Goal: Task Accomplishment & Management: Use online tool/utility

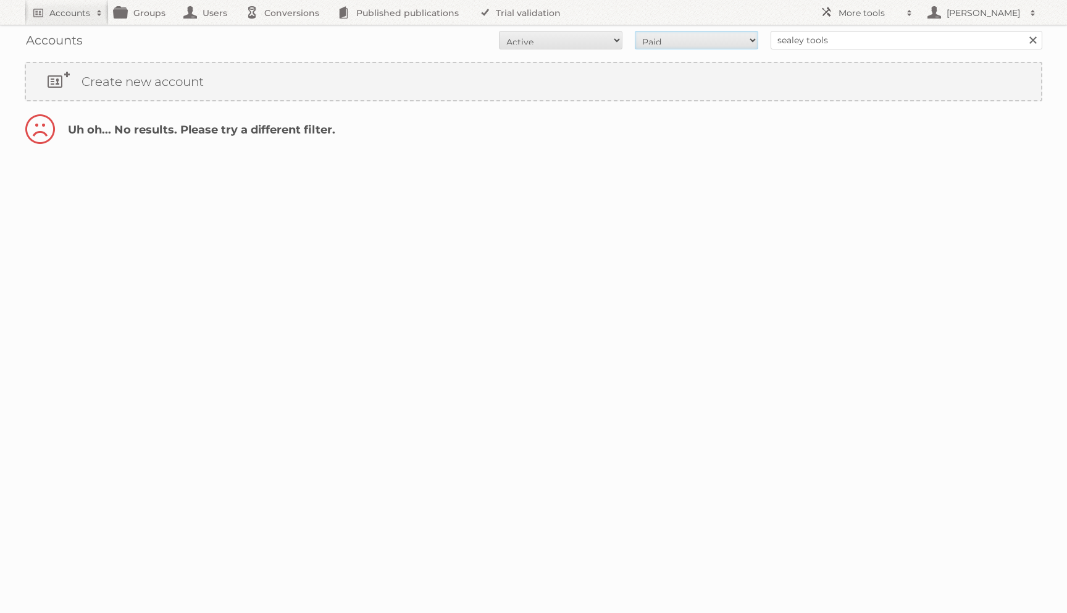
click at [643, 48] on select "All Paid Trials Self service" at bounding box center [697, 40] width 124 height 19
select select "trials"
click at [720, 42] on select "All Paid Trials Self service" at bounding box center [697, 40] width 124 height 19
select select "all"
click at [597, 42] on select "All Active Expired Pending" at bounding box center [561, 40] width 124 height 19
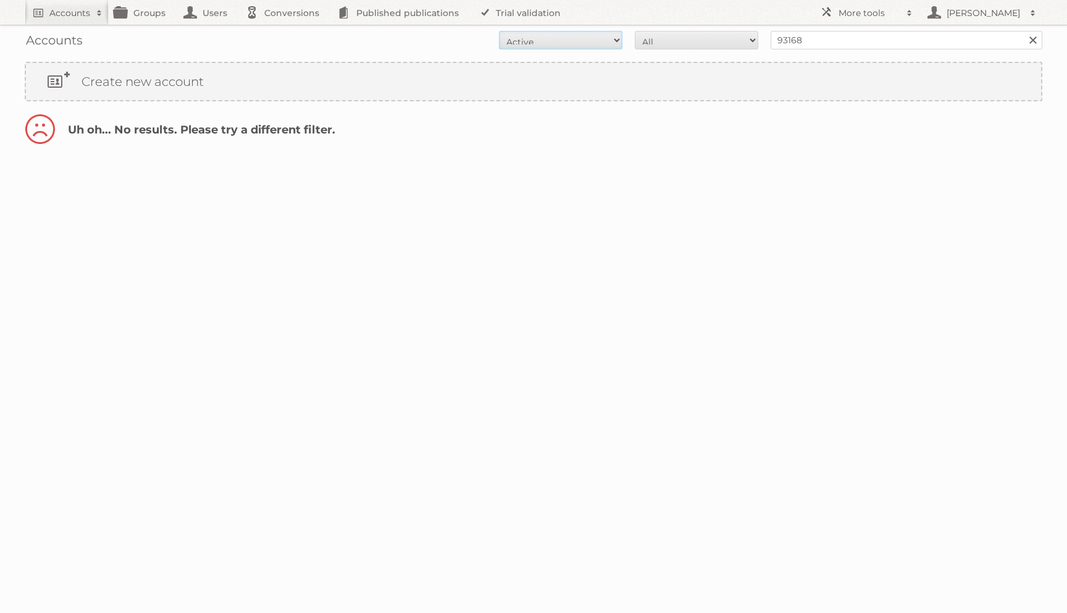
click at [586, 40] on select "All Active Expired Pending" at bounding box center [561, 40] width 124 height 19
select select "all"
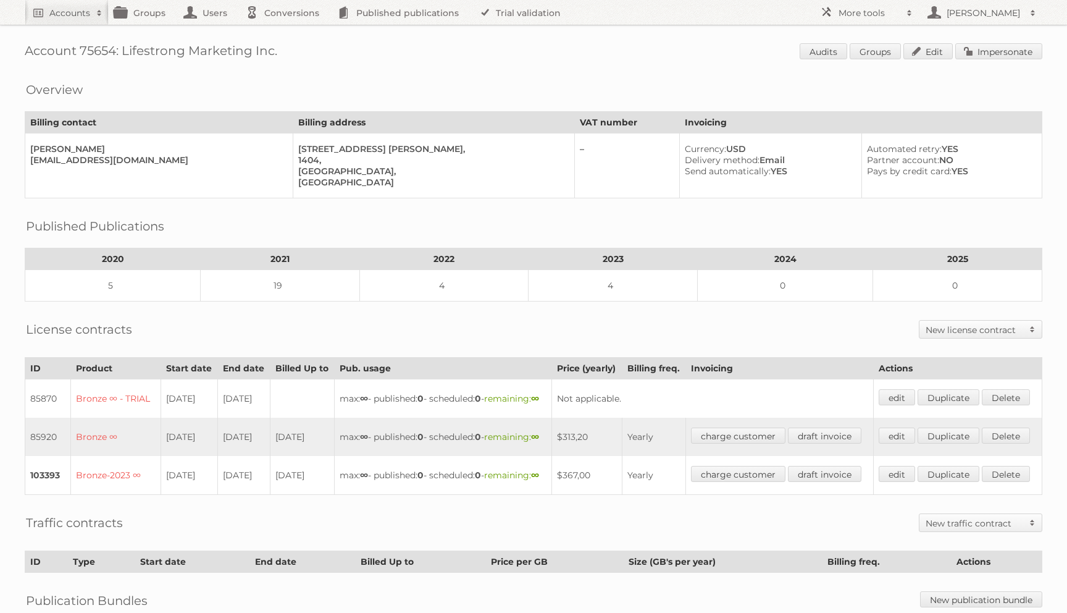
drag, startPoint x: 125, startPoint y: 48, endPoint x: 330, endPoint y: 47, distance: 204.5
click at [329, 47] on h1 "Account 75654: Lifestrong Marketing Inc. Audits Groups Edit Impersonate" at bounding box center [534, 52] width 1018 height 19
copy h1 "Lifestrong Marketing Inc."
click at [878, 17] on h2 "More tools" at bounding box center [870, 13] width 62 height 12
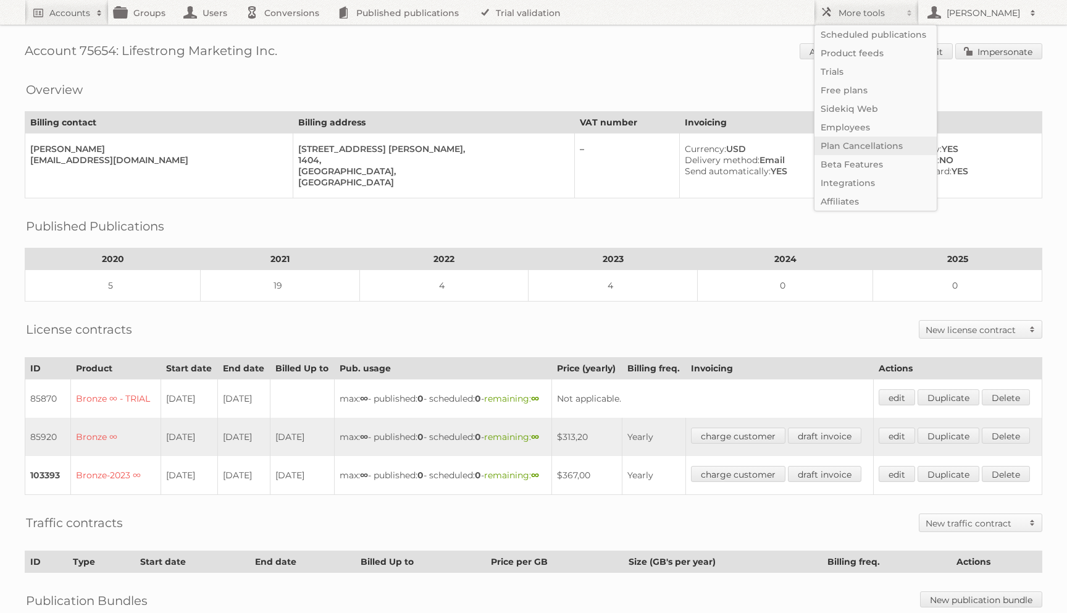
click at [867, 147] on link "Plan Cancellations" at bounding box center [876, 146] width 122 height 19
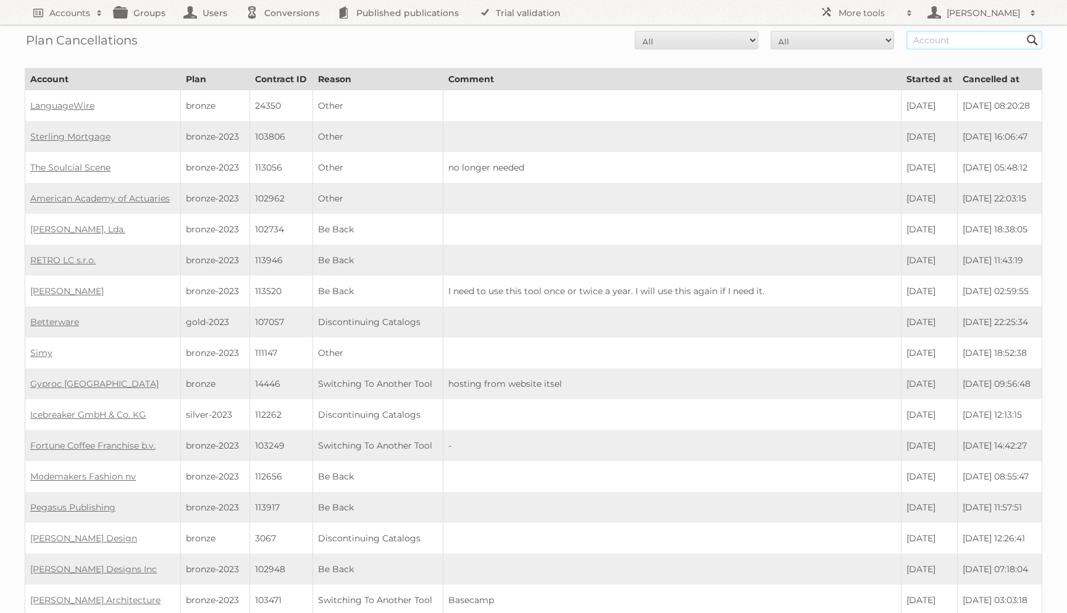
click at [925, 39] on input "text" at bounding box center [975, 40] width 136 height 19
paste input "Lifestrong Marketing Inc."
type input "Lifestrong Marketing Inc."
click at [1024, 31] on input "Search" at bounding box center [1033, 40] width 19 height 19
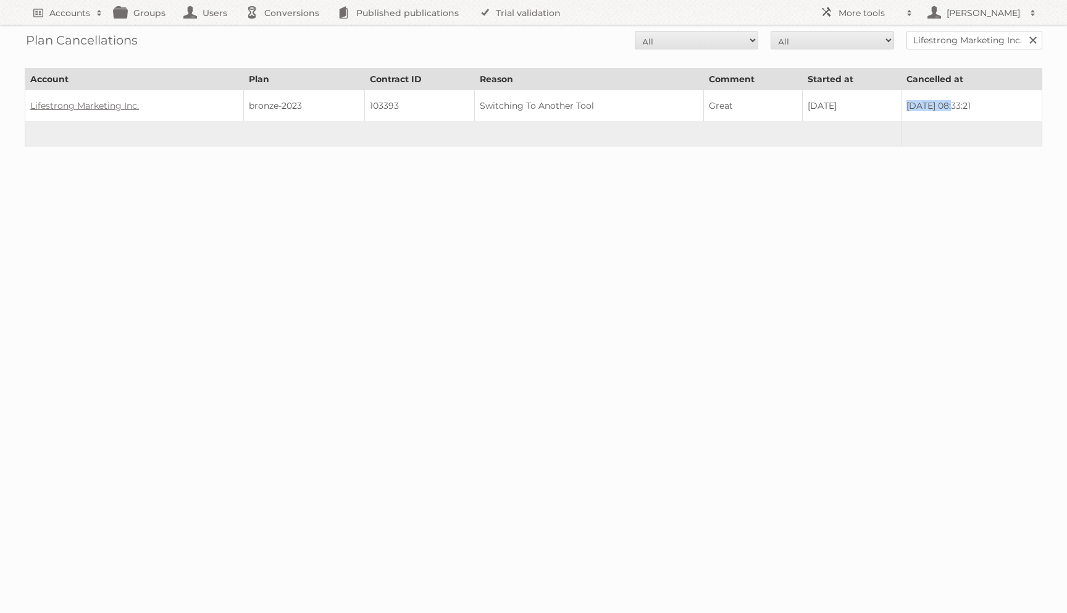
drag, startPoint x: 883, startPoint y: 101, endPoint x: 930, endPoint y: 101, distance: 46.3
click at [930, 101] on span "2024-08-13 08:33:21" at bounding box center [939, 105] width 64 height 11
copy span "2024-08-13"
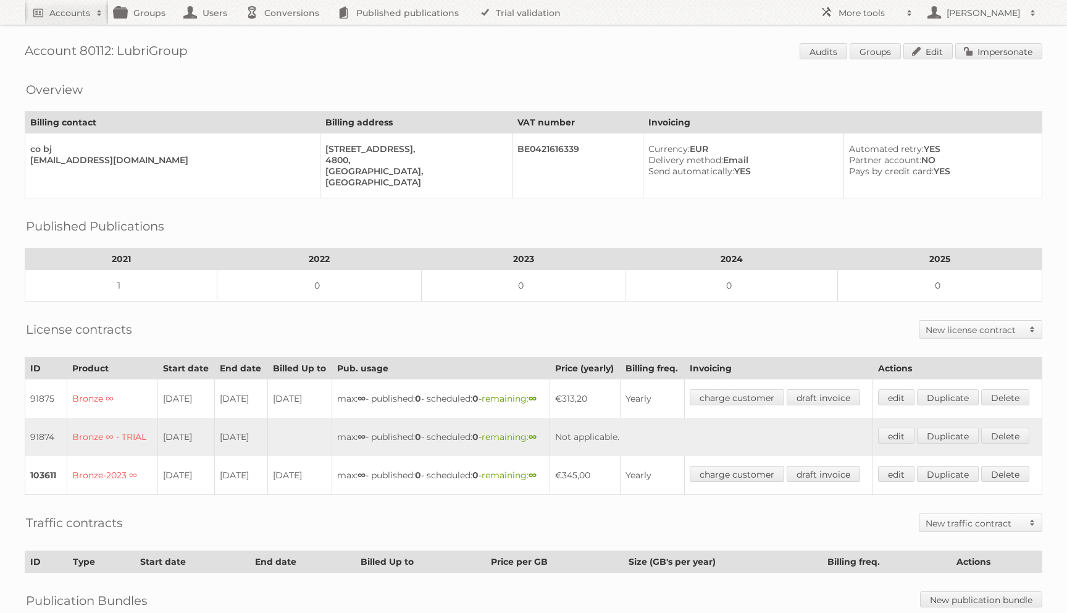
click at [179, 53] on h1 "Account 80112: LubriGroup Audits Groups Edit Impersonate" at bounding box center [534, 52] width 1018 height 19
copy h1 "LubriGroup Audits"
click at [861, 17] on h2 "More tools" at bounding box center [870, 13] width 62 height 12
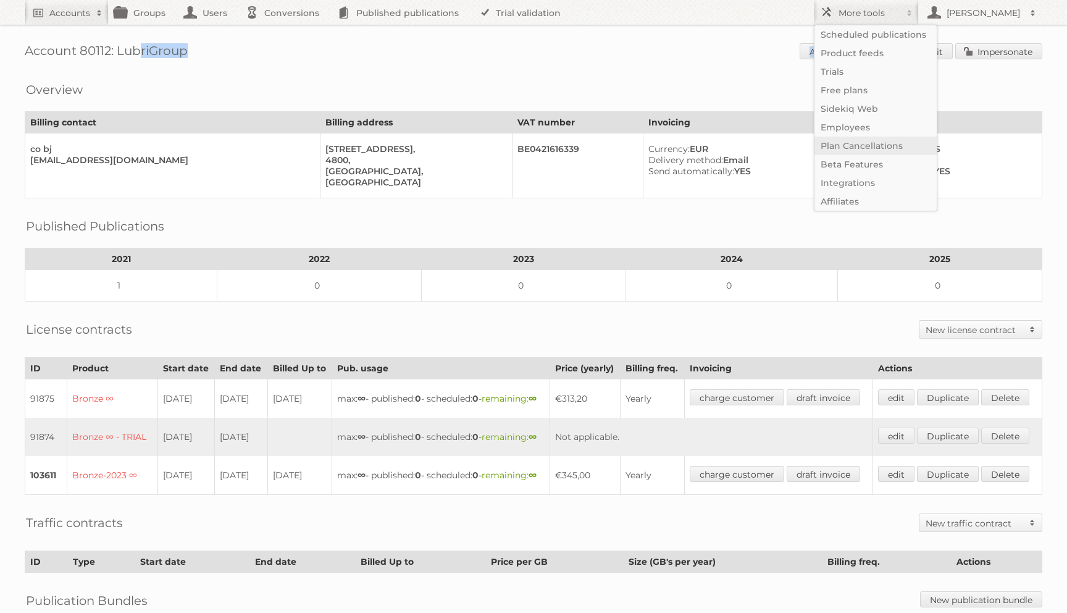
click at [865, 140] on link "Plan Cancellations" at bounding box center [876, 146] width 122 height 19
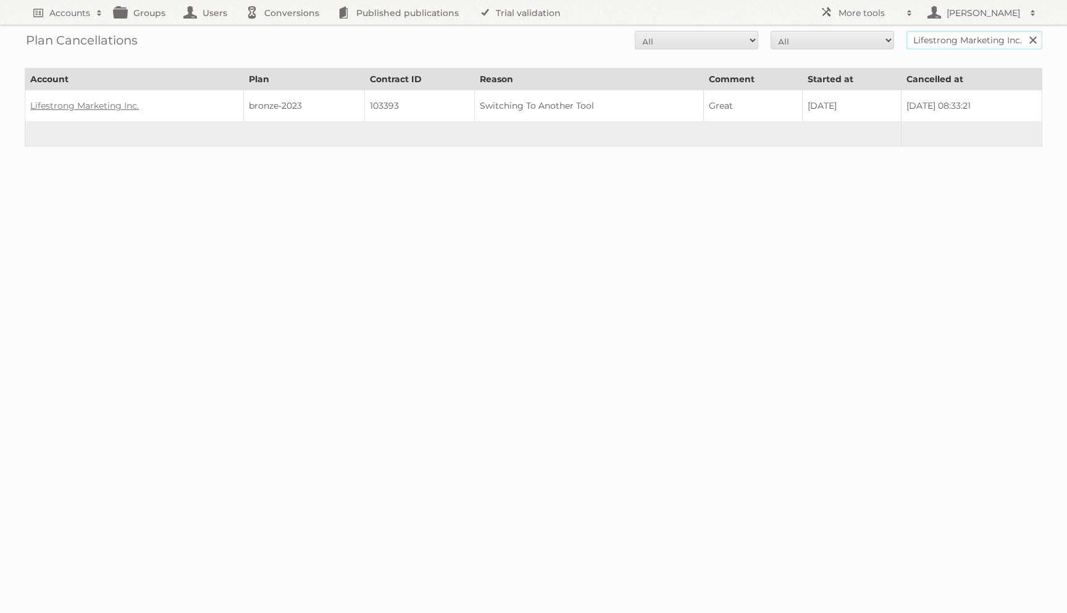
click at [926, 48] on input "Lifestrong Marketing Inc." at bounding box center [975, 40] width 136 height 19
paste input "ubriGroupAudits"
type input "LubriGroupAudits"
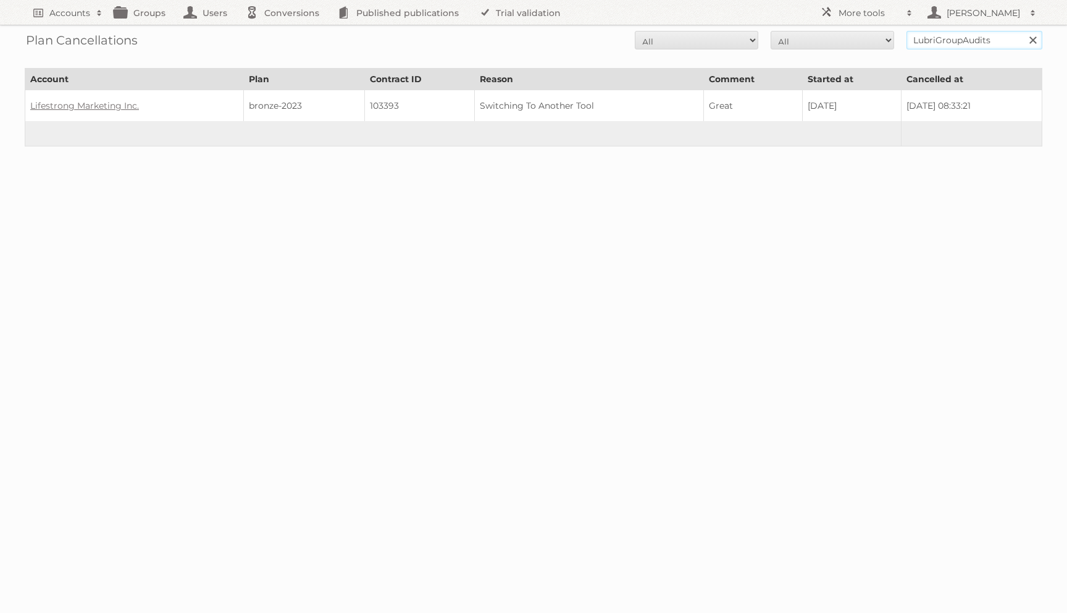
click at [1024, 31] on input "Search" at bounding box center [1033, 40] width 19 height 19
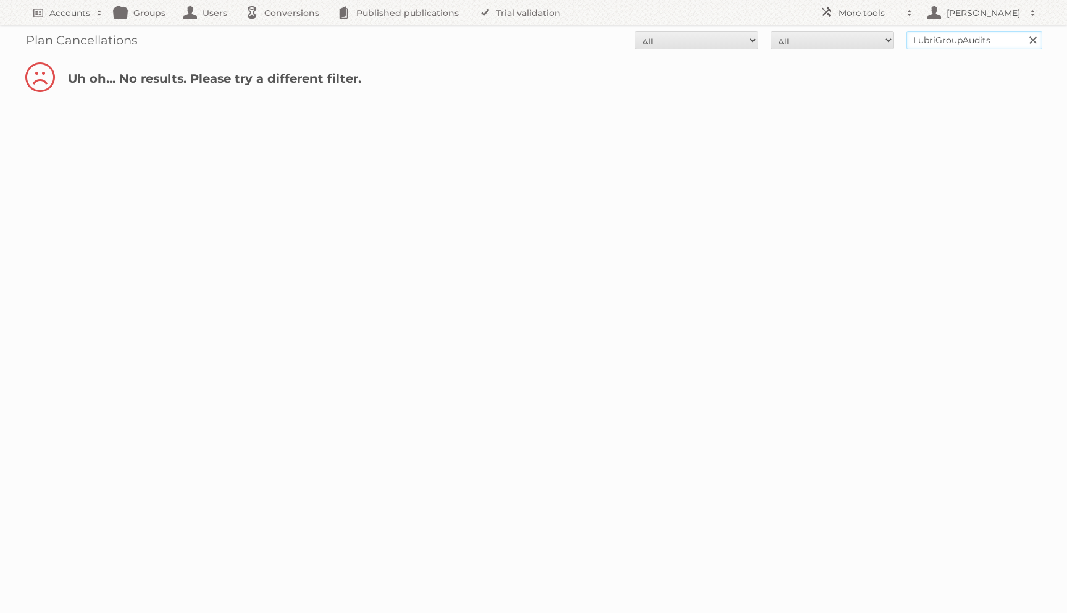
click at [941, 38] on input "LubriGroupAudits" at bounding box center [975, 40] width 136 height 19
type input "LubriGroup"
click at [1024, 31] on input "Search" at bounding box center [1033, 40] width 19 height 19
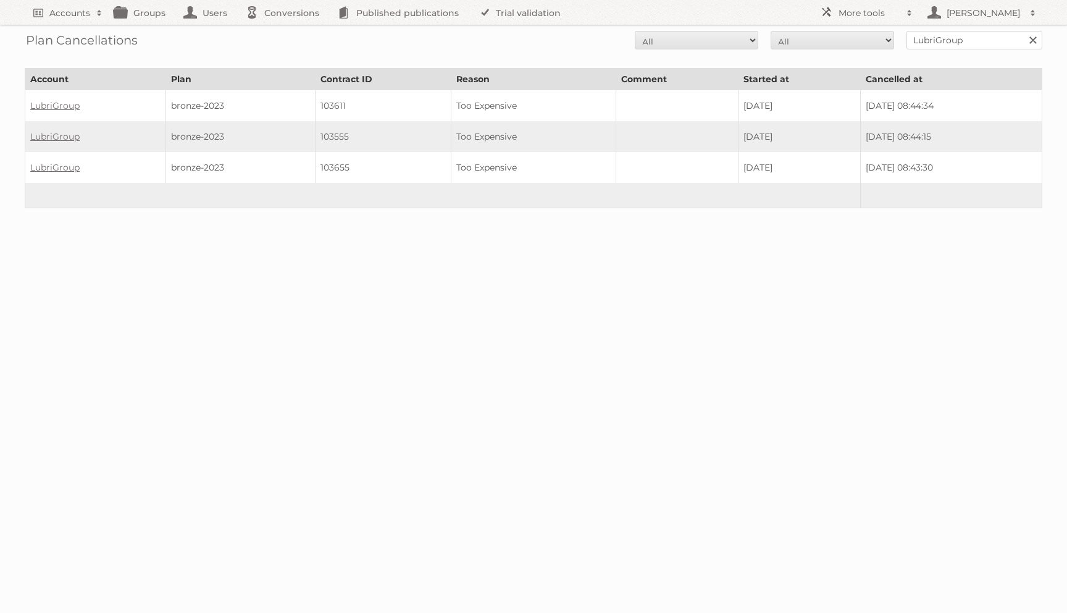
click at [739, 104] on td "[DATE]" at bounding box center [800, 106] width 122 height 32
click at [866, 103] on span "[DATE] 08:44:34" at bounding box center [900, 105] width 68 height 11
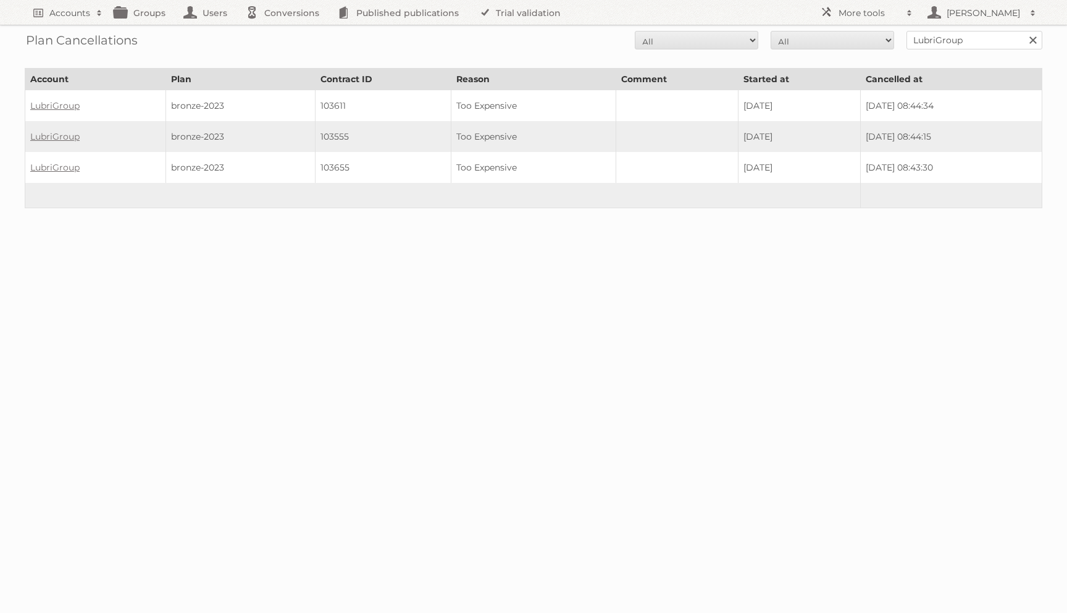
click at [866, 103] on span "[DATE] 08:44:34" at bounding box center [900, 105] width 68 height 11
drag, startPoint x: 837, startPoint y: 103, endPoint x: 885, endPoint y: 105, distance: 48.2
click at [885, 105] on span "[DATE] 08:44:34" at bounding box center [900, 105] width 68 height 11
copy span "[DATE]"
